Goal: Information Seeking & Learning: Check status

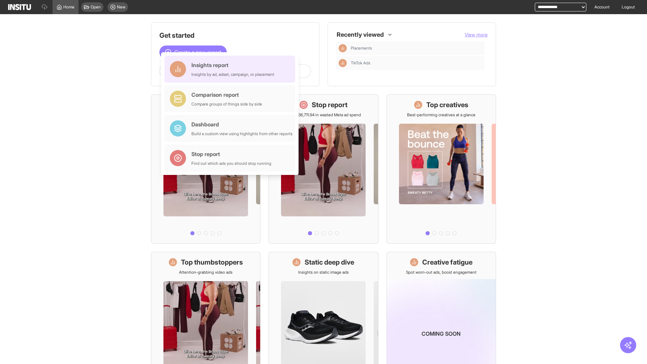
click at [232, 69] on div "Insights report Insights by ad, adset, campaign, or placement" at bounding box center [232, 69] width 83 height 16
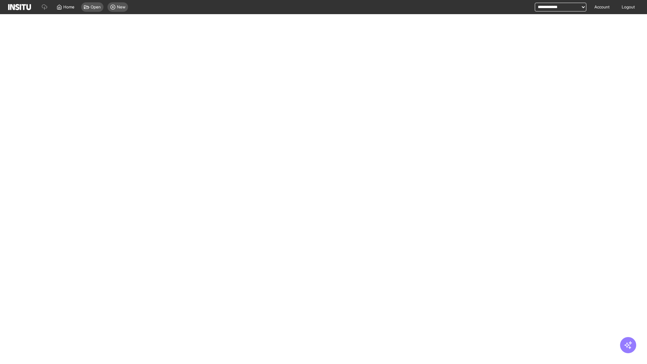
select select "**"
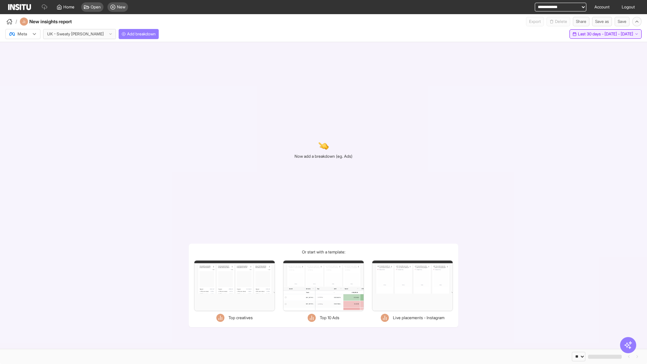
click at [590, 34] on span "Last 30 days - [DATE] - [DATE]" at bounding box center [605, 33] width 55 height 5
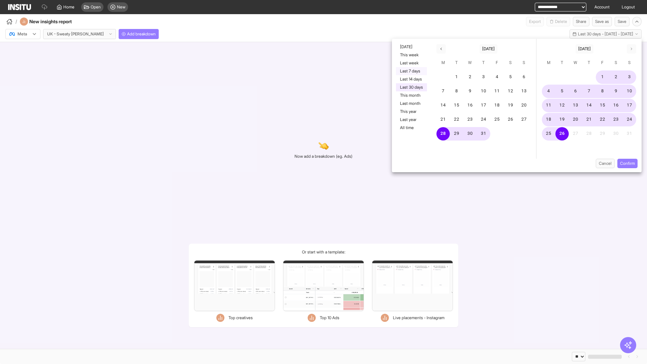
click at [411, 71] on button "Last 7 days" at bounding box center [411, 71] width 31 height 8
